Goal: Check status: Check status

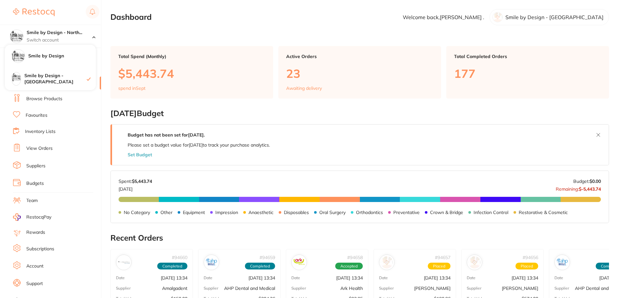
drag, startPoint x: 0, startPoint y: 0, endPoint x: 135, endPoint y: 93, distance: 163.7
click at [44, 55] on h4 "Smile by Design" at bounding box center [62, 56] width 68 height 6
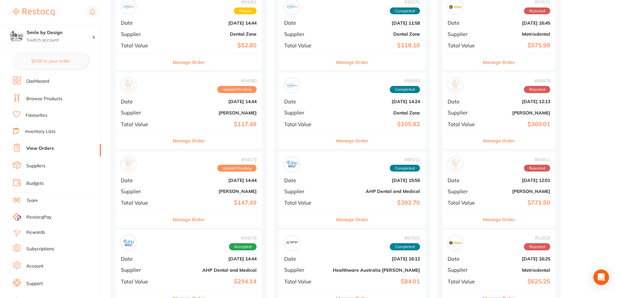
scroll to position [97, 0]
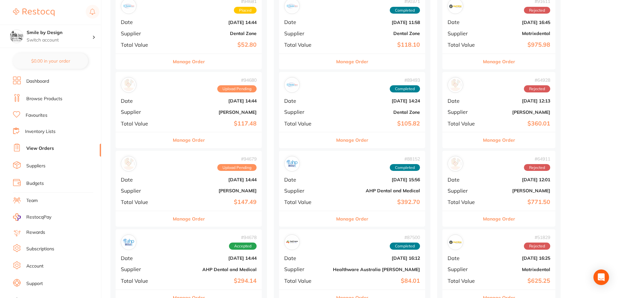
click at [170, 110] on b "[PERSON_NAME]" at bounding box center [213, 112] width 87 height 5
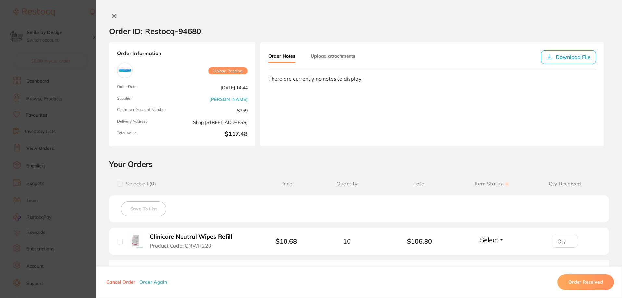
click at [111, 15] on icon at bounding box center [113, 15] width 5 height 5
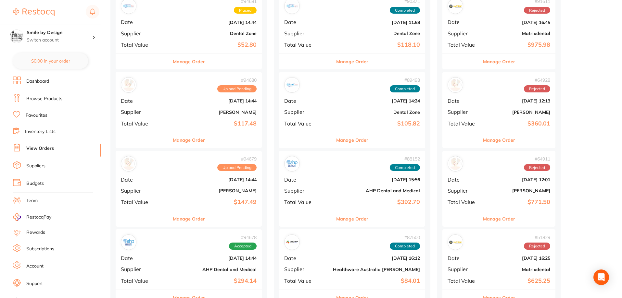
scroll to position [195, 0]
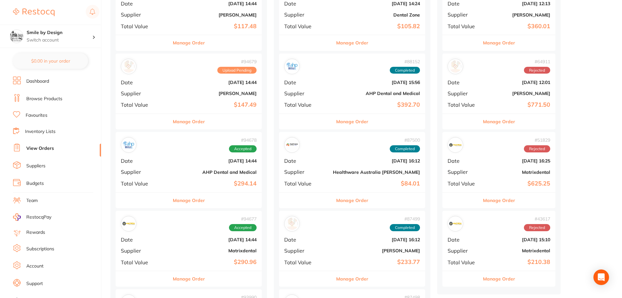
click at [178, 167] on div "# 94678 Accepted Date Sept 25 2025, 14:44 Supplier AHP Dental and Medical Total…" at bounding box center [189, 162] width 146 height 60
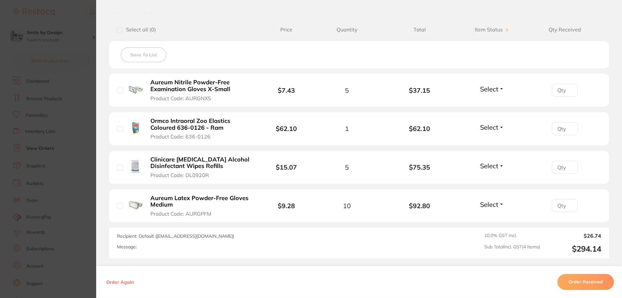
scroll to position [212, 0]
